Goal: Navigation & Orientation: Find specific page/section

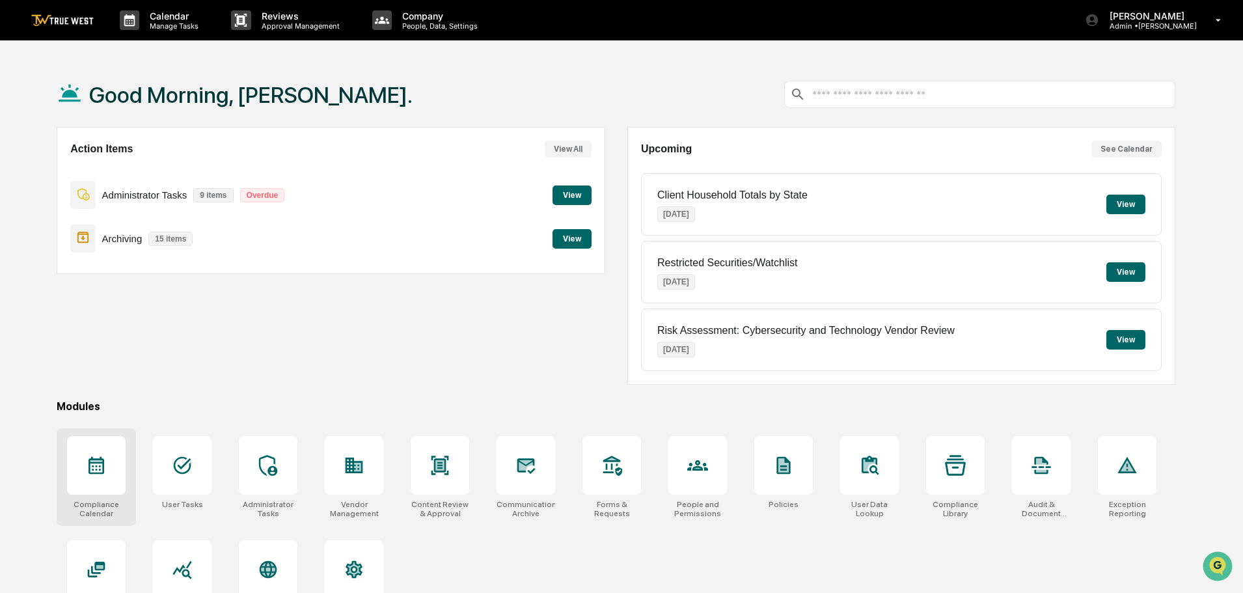
click at [98, 480] on div at bounding box center [96, 465] width 59 height 59
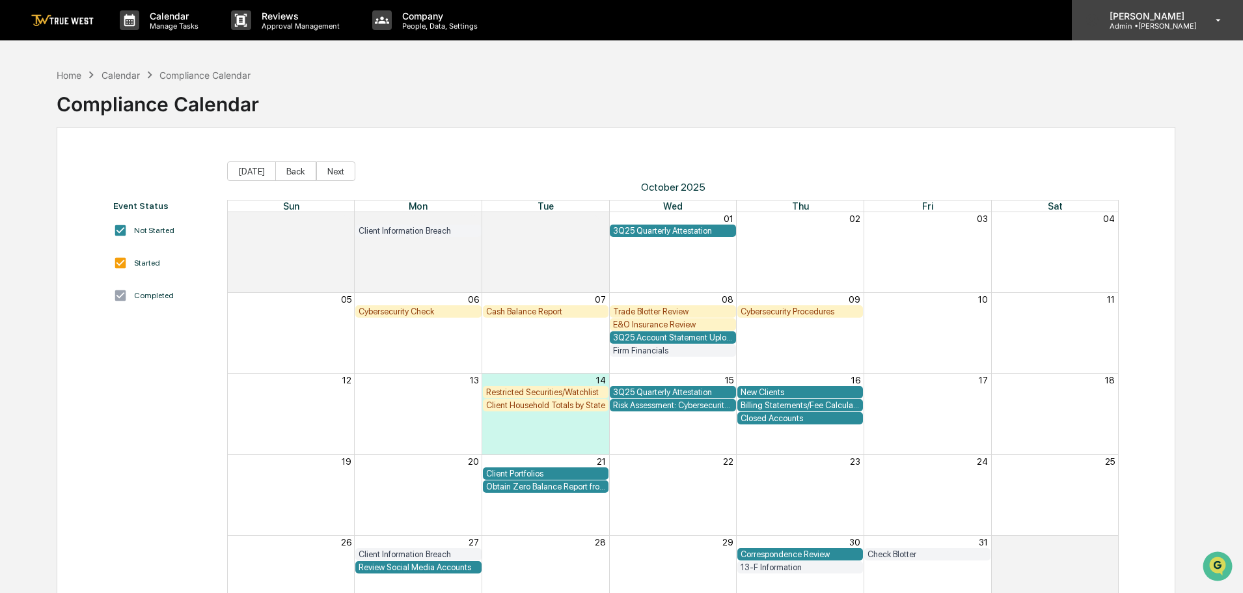
click at [1157, 24] on p "Admin • Napier" at bounding box center [1148, 25] width 98 height 9
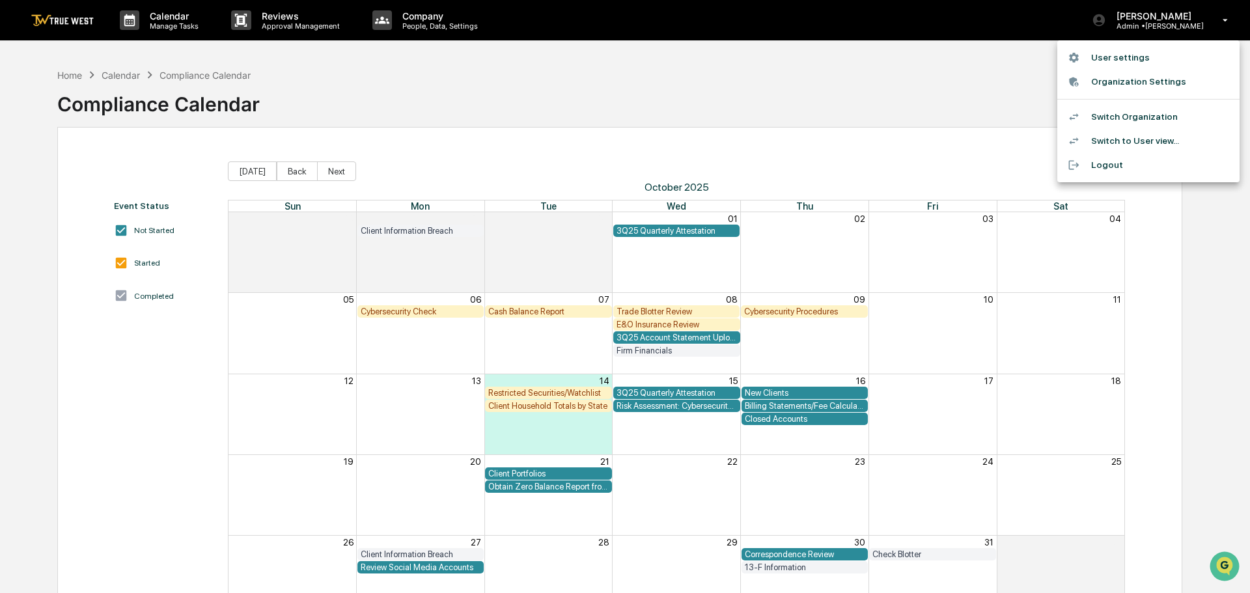
click at [1123, 118] on li "Switch Organization" at bounding box center [1148, 117] width 182 height 24
